Goal: Transaction & Acquisition: Purchase product/service

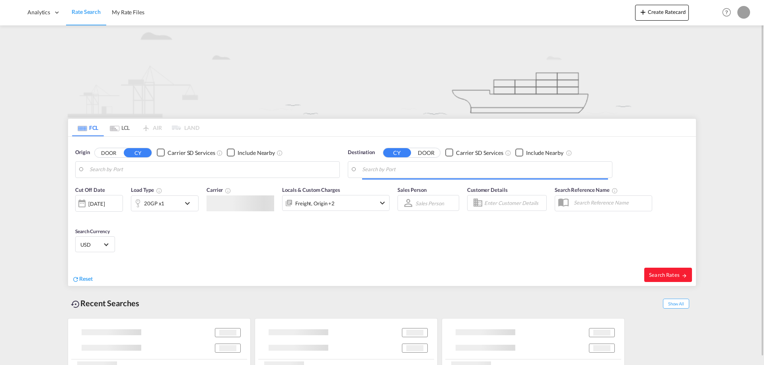
type input "[GEOGRAPHIC_DATA], NOOSL"
type input "Ludhiana, [GEOGRAPHIC_DATA], INLUH"
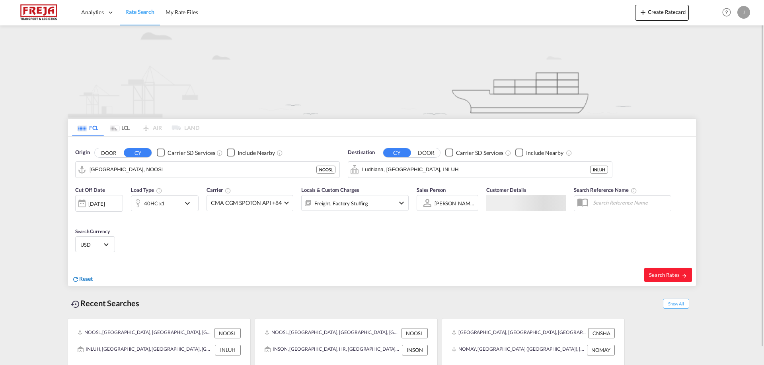
click at [89, 278] on span "Reset" at bounding box center [86, 279] width 14 height 7
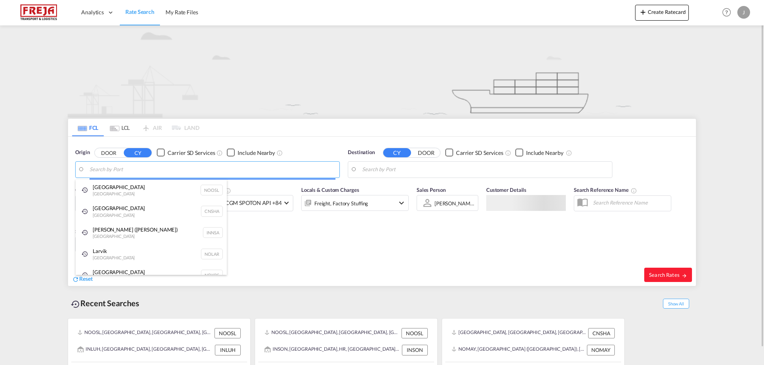
click at [130, 171] on body "Analytics Reports Dashboard Rate Search My Rate Files Analytics" at bounding box center [382, 182] width 764 height 365
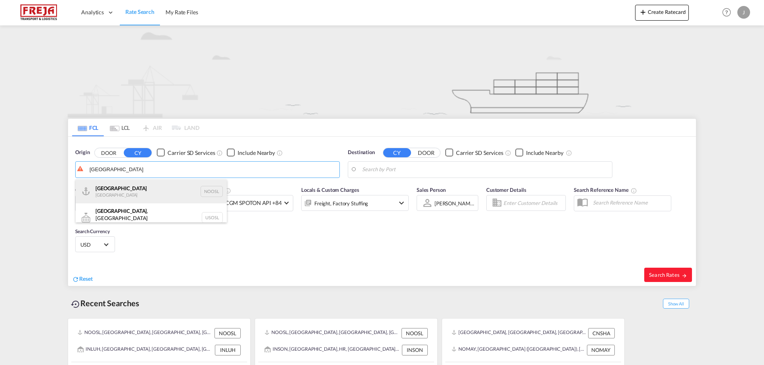
click at [128, 187] on div "[GEOGRAPHIC_DATA] [GEOGRAPHIC_DATA] NOOSL" at bounding box center [151, 192] width 151 height 24
type input "[GEOGRAPHIC_DATA], NOOSL"
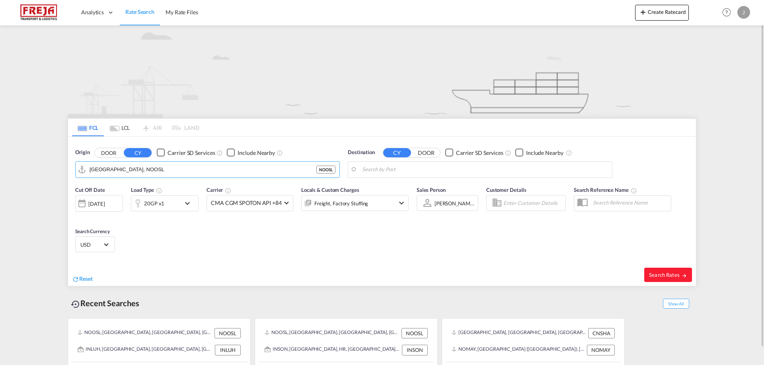
click at [432, 169] on body "Analytics Reports Dashboard Rate Search My Rate Files Analytics" at bounding box center [382, 182] width 764 height 365
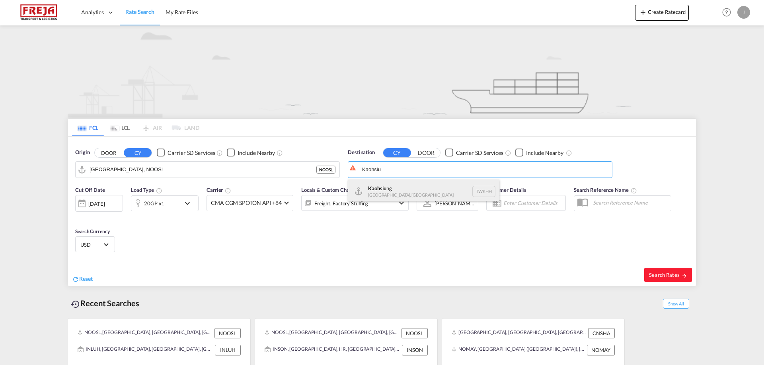
click at [411, 181] on div "Kaohsiu ng [GEOGRAPHIC_DATA], [GEOGRAPHIC_DATA] [GEOGRAPHIC_DATA]" at bounding box center [423, 192] width 151 height 24
type input "[GEOGRAPHIC_DATA], TWKHH"
click at [189, 202] on md-icon "icon-chevron-down" at bounding box center [190, 204] width 14 height 10
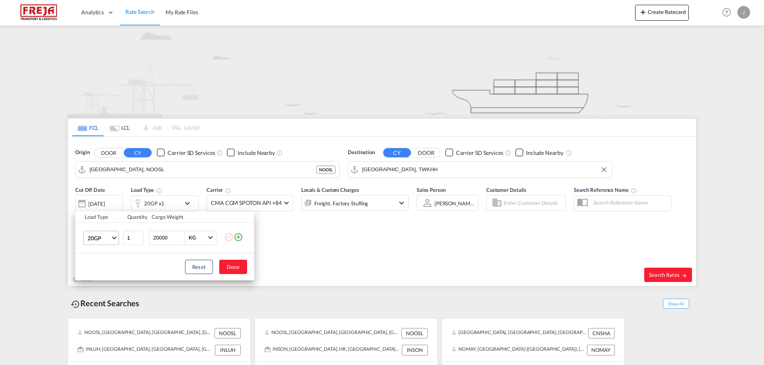
click at [111, 236] on md-select-value "20GP" at bounding box center [103, 238] width 32 height 14
click at [97, 275] on div "40HC" at bounding box center [94, 276] width 15 height 8
click at [158, 237] on input "20000" at bounding box center [168, 238] width 32 height 14
type input "8000"
click at [233, 266] on button "Done" at bounding box center [233, 267] width 28 height 14
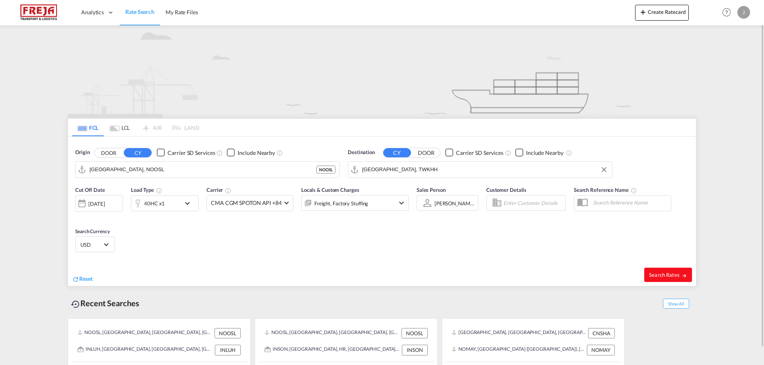
click at [669, 273] on span "Search Rates" at bounding box center [668, 275] width 38 height 6
type input "NOOSL to TWKHH / [DATE]"
